Goal: Task Accomplishment & Management: Understand process/instructions

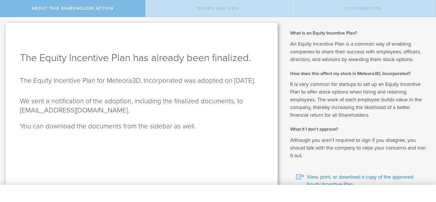
click at [194, 37] on div "The Equity Incentive Plan has already been finalized. The Equity Incentive Plan…" at bounding box center [142, 120] width 272 height 194
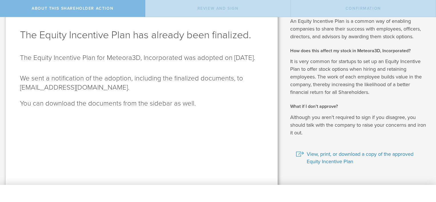
scroll to position [32, 0]
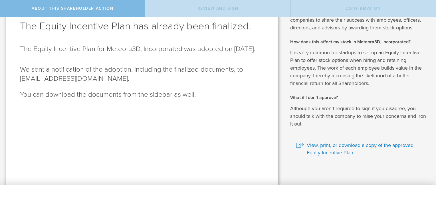
click at [180, 131] on div "The Equity Incentive Plan has already been finalized. The Equity Incentive Plan…" at bounding box center [142, 88] width 272 height 194
click at [67, 54] on h2 "The Equity Incentive Plan for Meteora3D, Incorporated was adopted on [DATE]." at bounding box center [141, 49] width 243 height 9
click at [66, 54] on h2 "The Equity Incentive Plan for Meteora3D, Incorporated was adopted on [DATE]." at bounding box center [141, 49] width 243 height 9
click at [171, 70] on div "The Equity Incentive Plan has already been finalized. The Equity Incentive Plan…" at bounding box center [142, 88] width 272 height 194
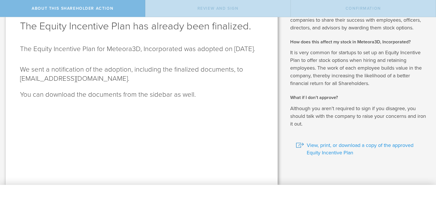
click at [326, 151] on span "View, print, or download a copy of the approved Equity Incentive Plan" at bounding box center [367, 149] width 121 height 15
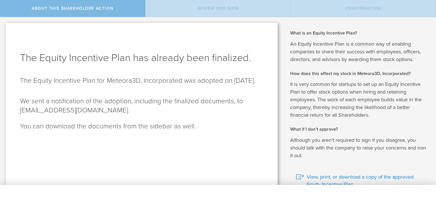
click at [216, 13] on div "Review and Sign" at bounding box center [217, 8] width 145 height 17
click at [98, 8] on span "About this Shareholder Action" at bounding box center [73, 8] width 82 height 5
click at [224, 10] on span "Review and Sign" at bounding box center [217, 8] width 41 height 5
click at [372, 8] on span "Confirmation" at bounding box center [363, 8] width 35 height 5
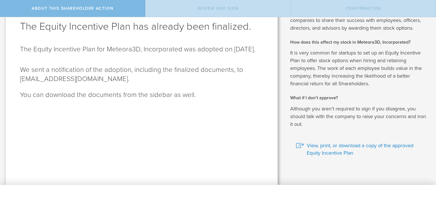
scroll to position [32, 0]
